Goal: Obtain resource: Download file/media

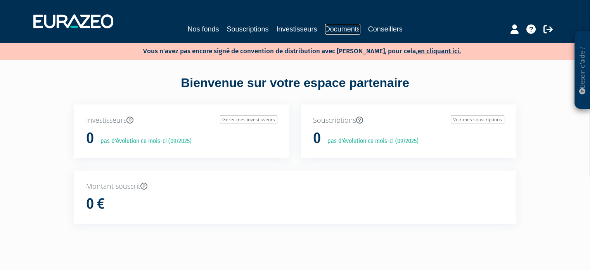
click at [337, 29] on link "Documents" at bounding box center [342, 29] width 35 height 11
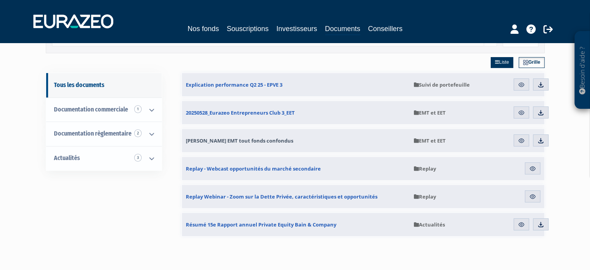
scroll to position [56, 0]
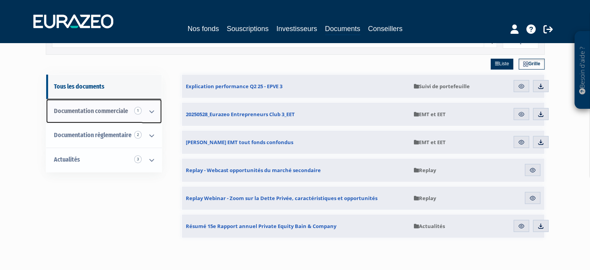
click at [108, 104] on link "Documentation commerciale 1" at bounding box center [104, 111] width 116 height 24
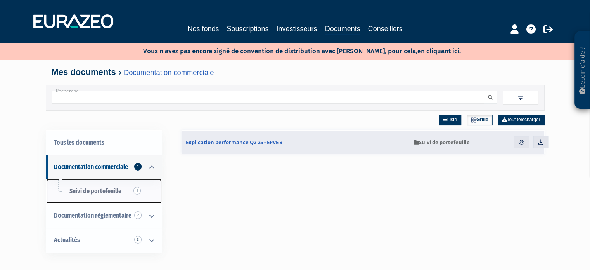
click at [123, 191] on link "Suivi de portefeuille 1" at bounding box center [104, 191] width 116 height 24
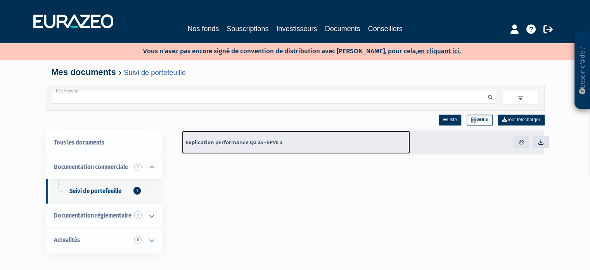
click at [217, 144] on span "Explication performance Q2 25 - EPVE 3" at bounding box center [234, 142] width 97 height 7
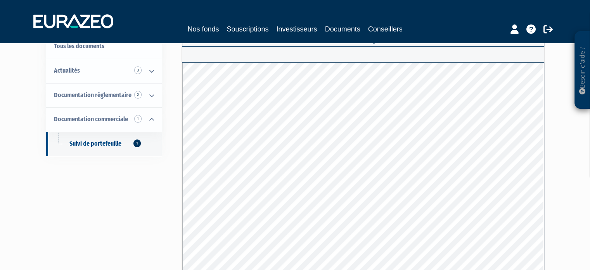
scroll to position [76, 0]
